Goal: Navigation & Orientation: Find specific page/section

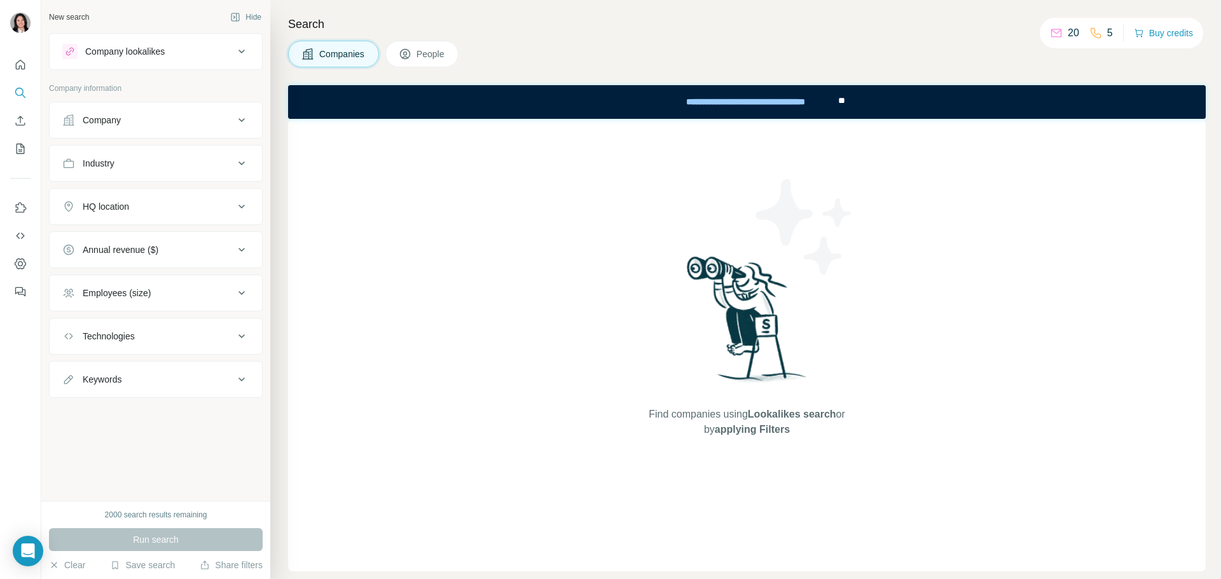
click at [191, 115] on div "Company" at bounding box center [148, 120] width 172 height 13
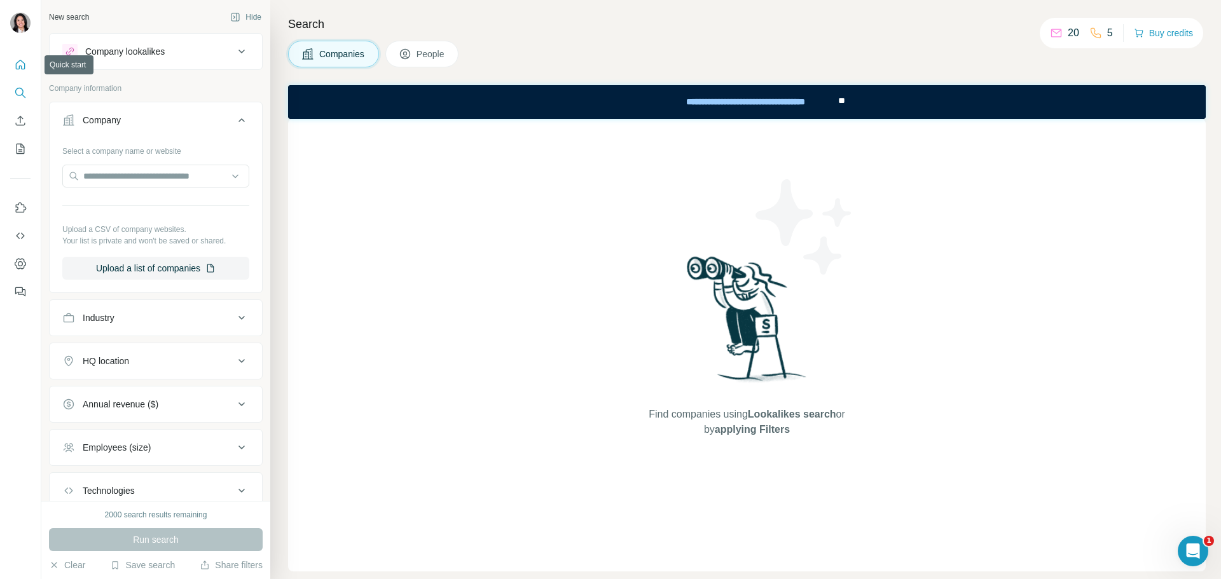
click at [22, 66] on icon "Quick start" at bounding box center [21, 65] width 10 height 10
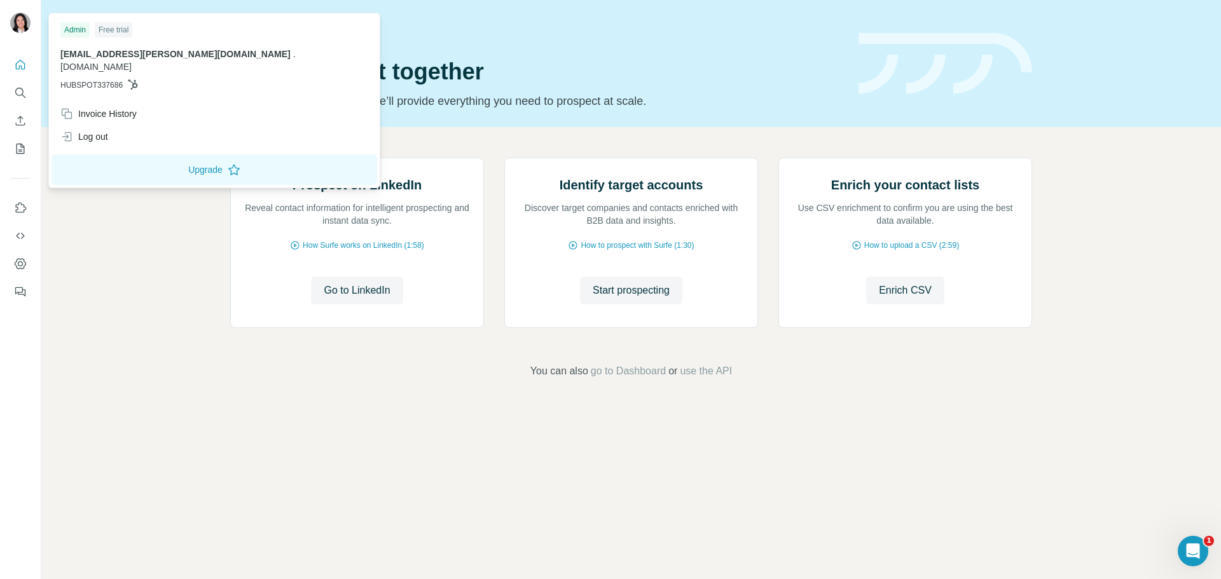
click at [27, 17] on img at bounding box center [20, 23] width 20 height 20
click at [22, 68] on icon "Quick start" at bounding box center [21, 65] width 10 height 10
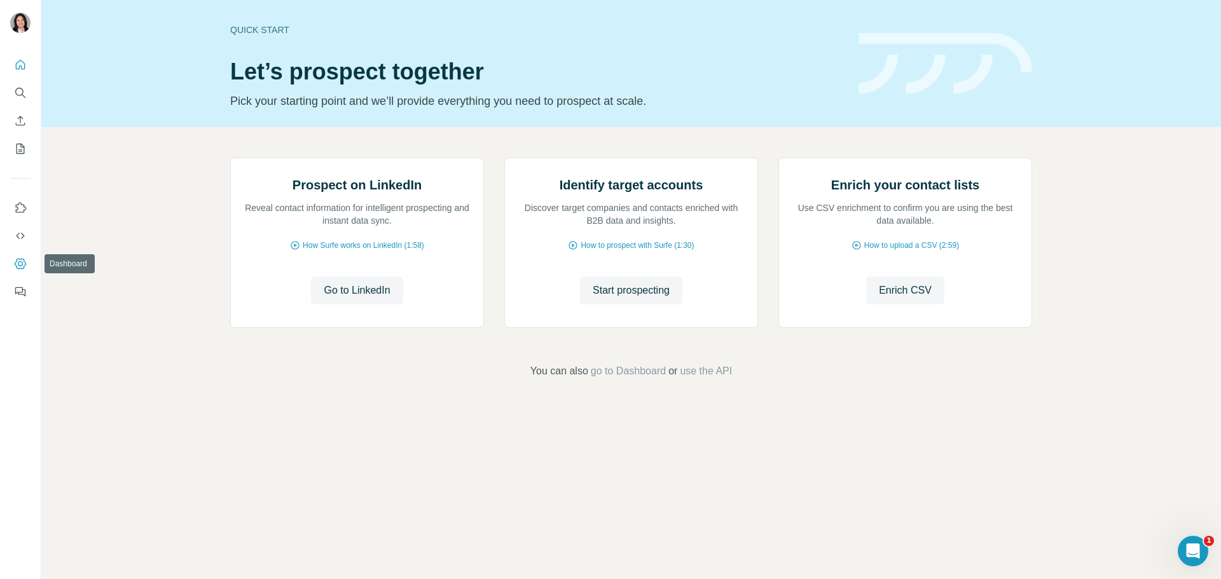
click at [25, 265] on icon "Dashboard" at bounding box center [20, 263] width 11 height 11
click at [619, 379] on span "go to Dashboard" at bounding box center [628, 371] width 75 height 15
